Goal: Task Accomplishment & Management: Use online tool/utility

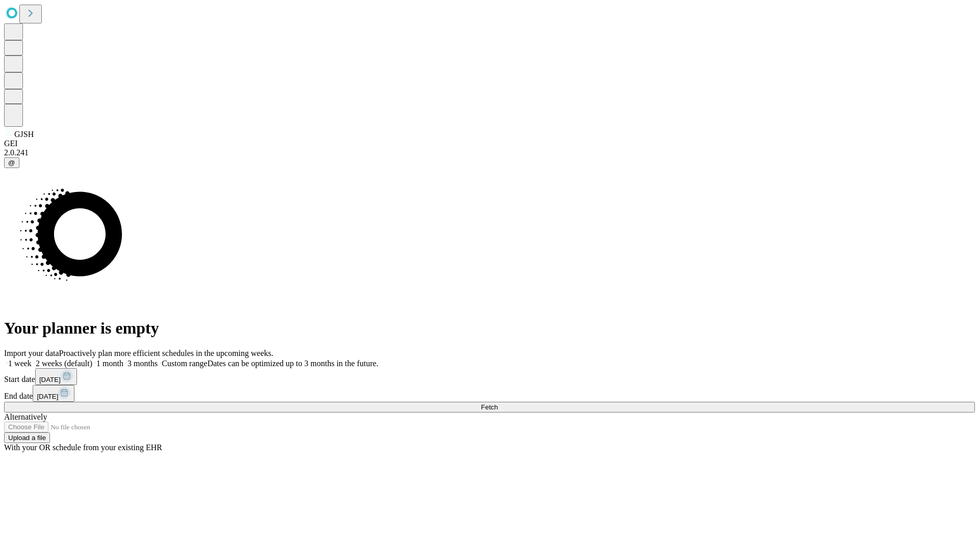
click at [497, 404] on span "Fetch" at bounding box center [489, 408] width 17 height 8
